Goal: Transaction & Acquisition: Obtain resource

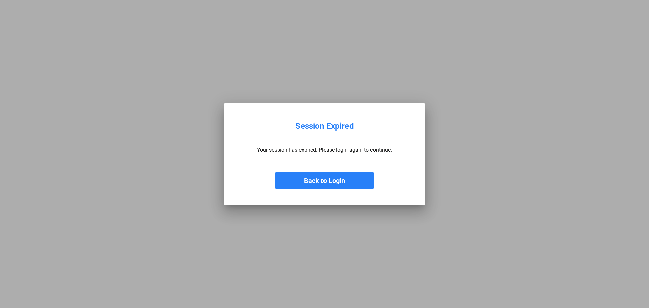
click at [339, 180] on button "Back to Login" at bounding box center [324, 180] width 99 height 17
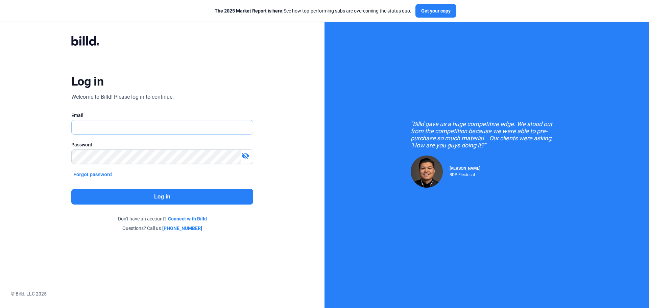
type input "[PERSON_NAME][EMAIL_ADDRESS][DOMAIN_NAME]"
click at [155, 196] on button "Log in" at bounding box center [162, 197] width 182 height 16
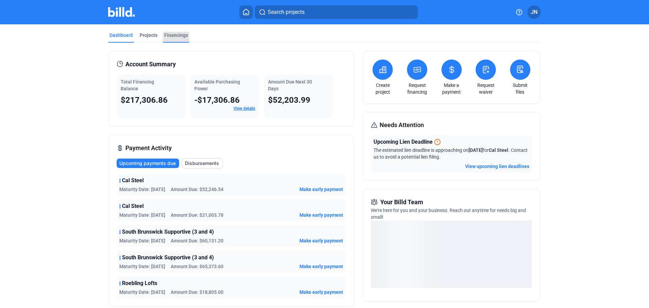
click at [171, 35] on div "Financings" at bounding box center [176, 35] width 24 height 7
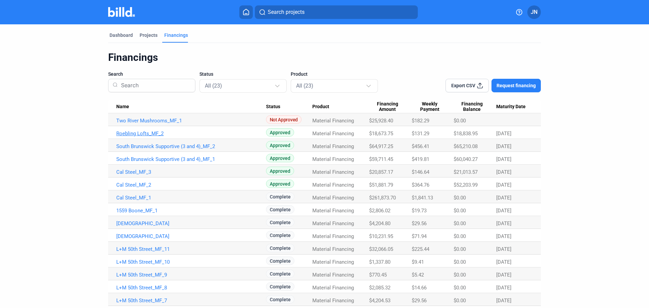
click at [148, 131] on link "Roebling Lofts_MF_2" at bounding box center [191, 134] width 150 height 6
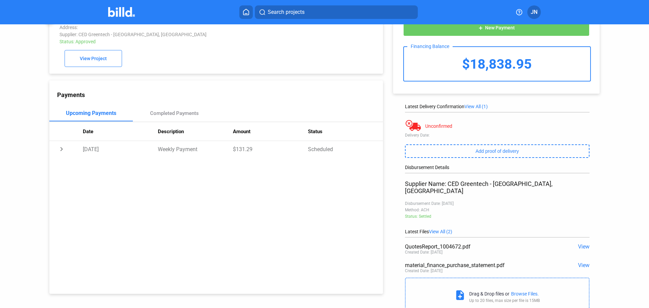
scroll to position [34, 0]
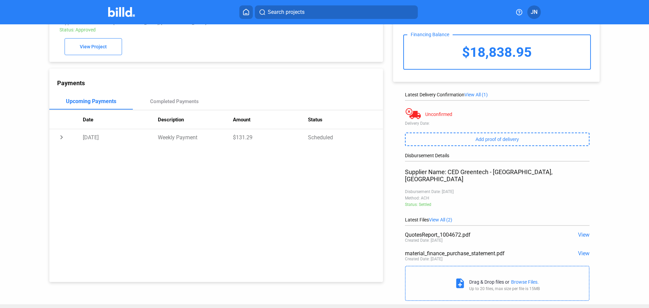
click at [578, 232] on span "View" at bounding box center [583, 235] width 11 height 6
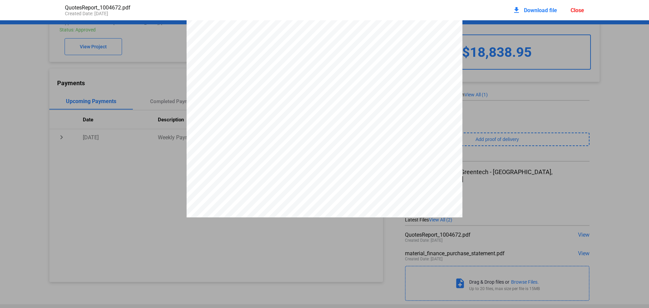
scroll to position [0, 0]
click at [538, 9] on span "Download file" at bounding box center [540, 10] width 33 height 6
